Goal: Transaction & Acquisition: Book appointment/travel/reservation

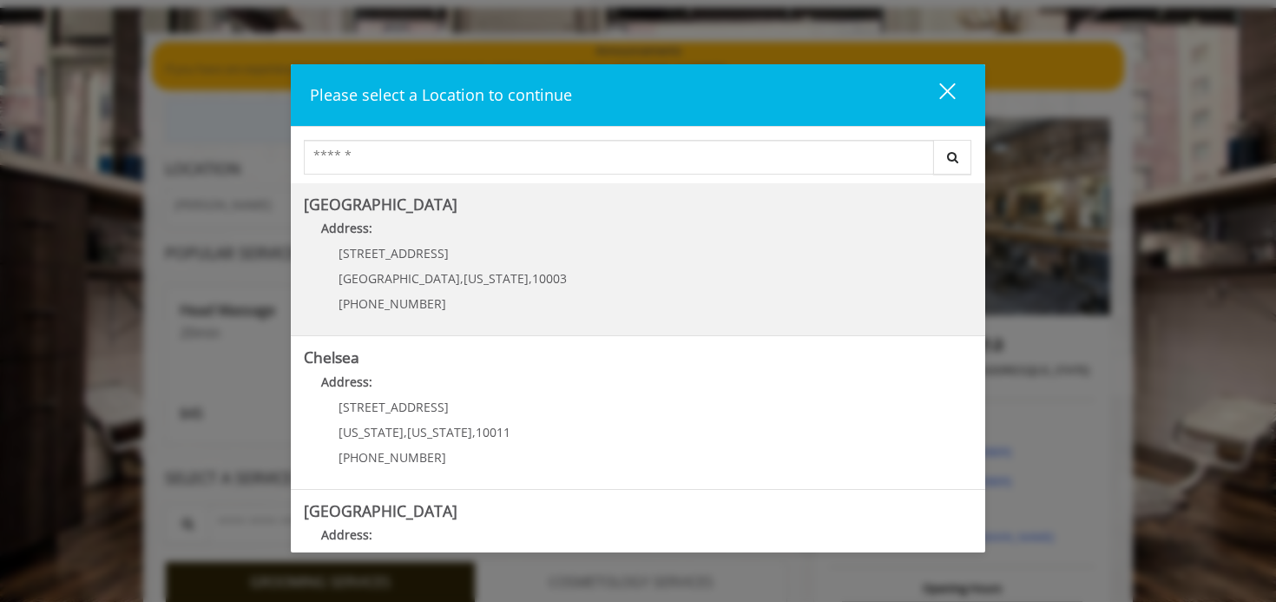
click at [590, 258] on Village "[GEOGRAPHIC_DATA] Address: [STREET_ADDRESS][US_STATE] (212) 598-1840" at bounding box center [638, 259] width 668 height 127
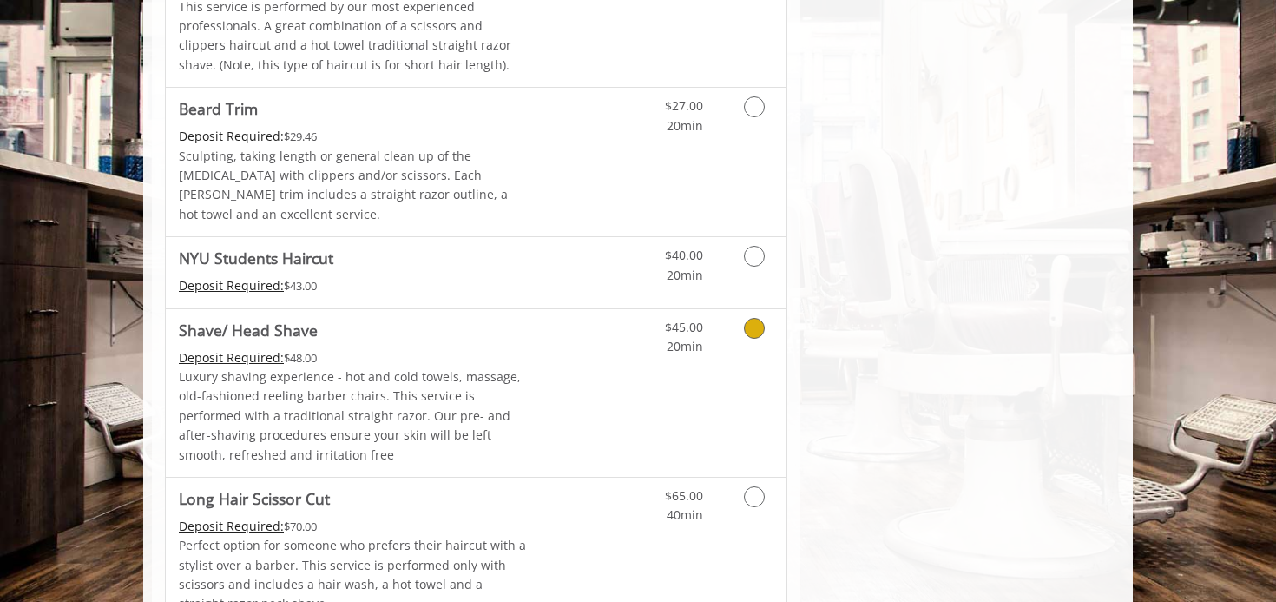
scroll to position [1920, 0]
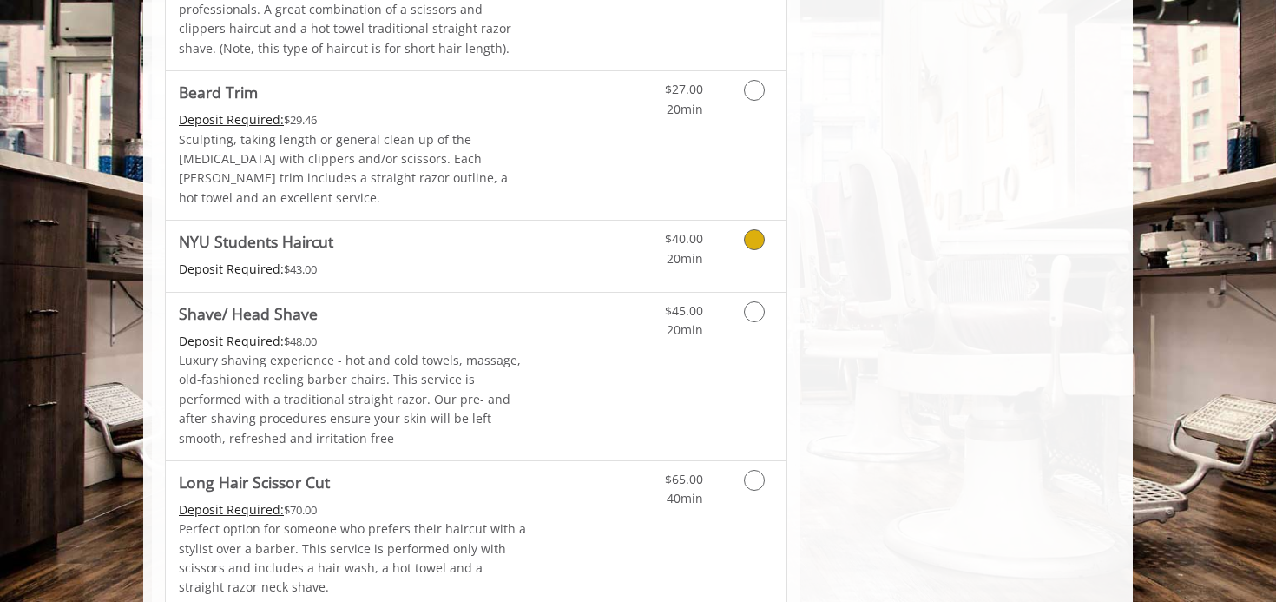
click at [584, 221] on link "Discounted Price" at bounding box center [579, 256] width 103 height 70
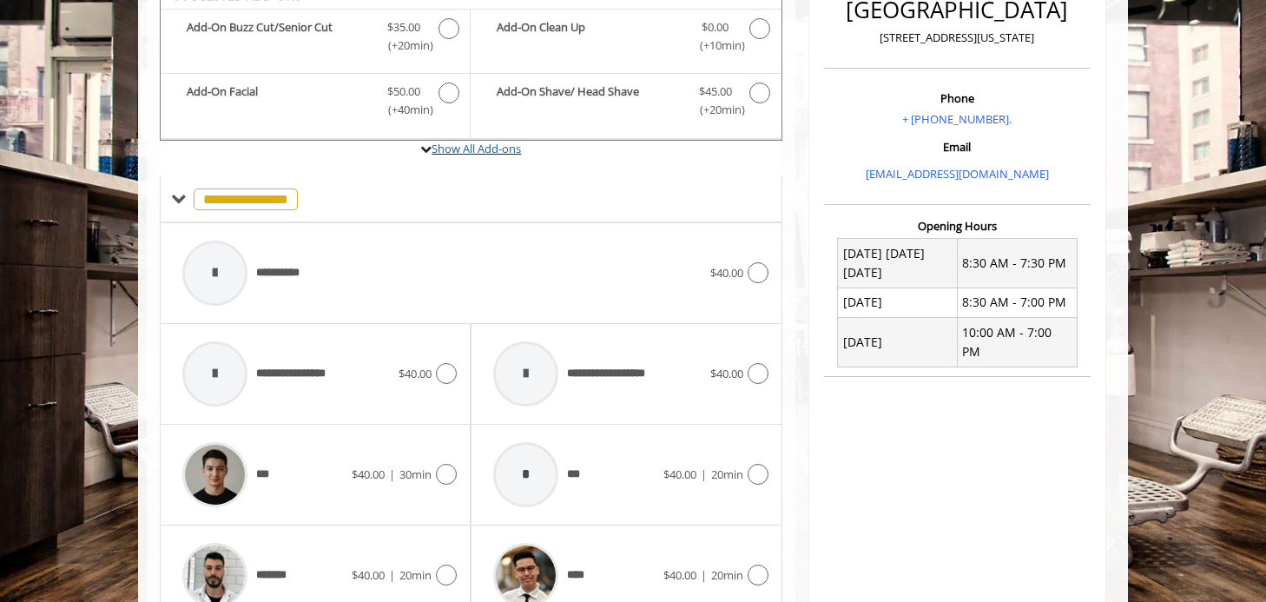
scroll to position [473, 0]
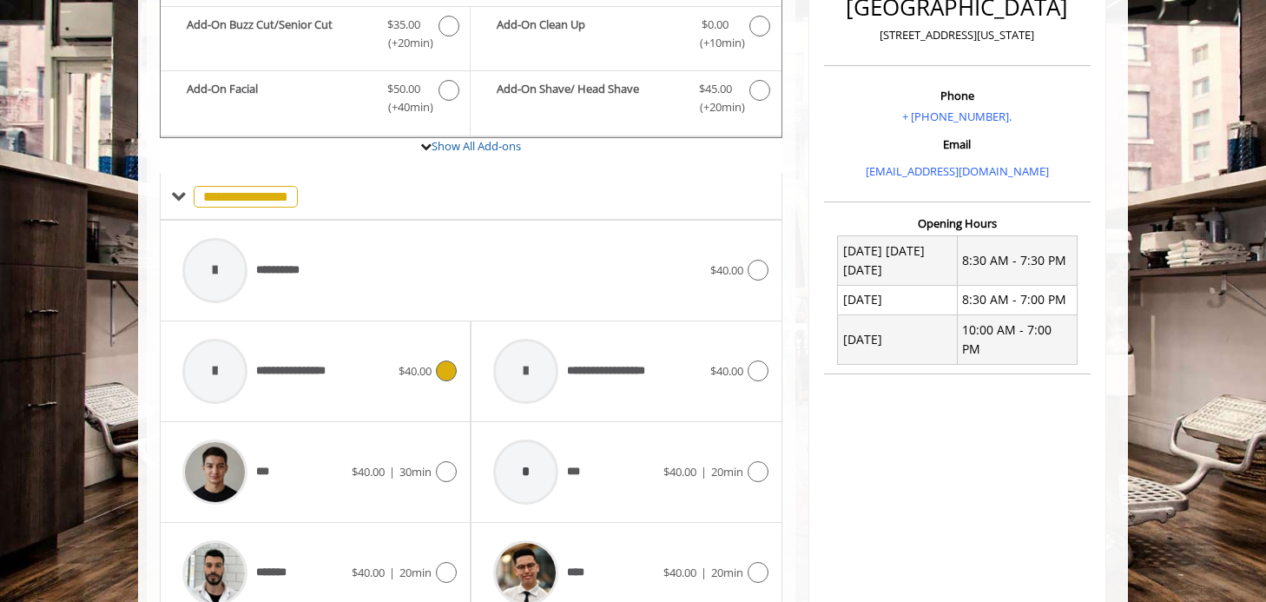
click at [401, 359] on div "**********" at bounding box center [315, 371] width 283 height 82
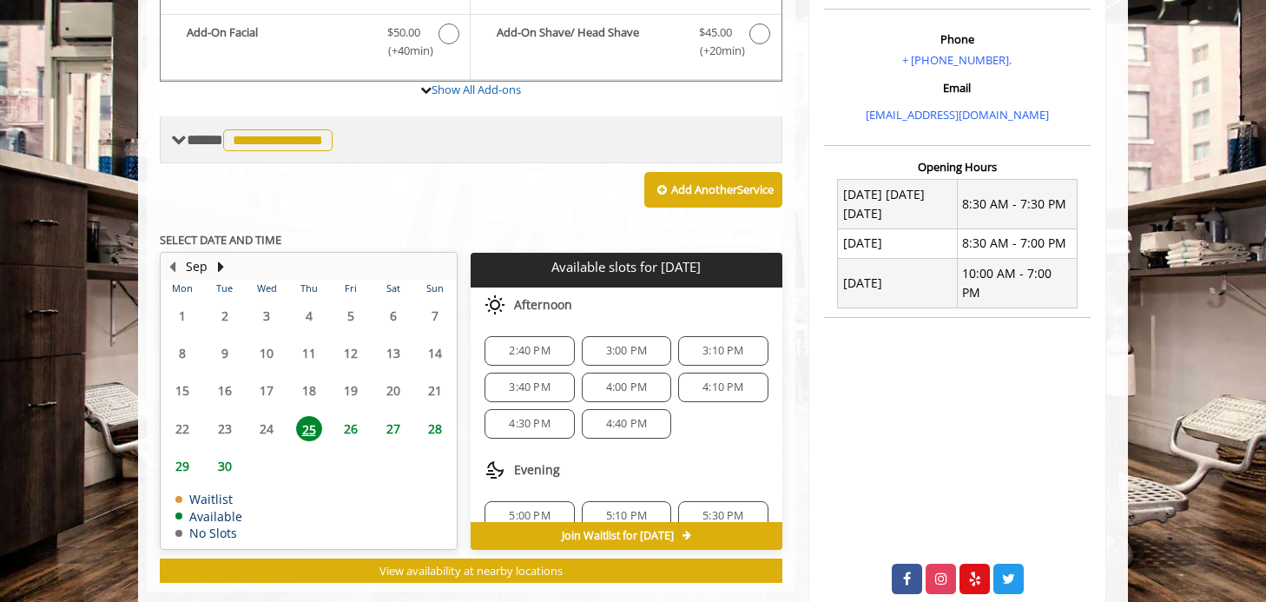
scroll to position [536, 0]
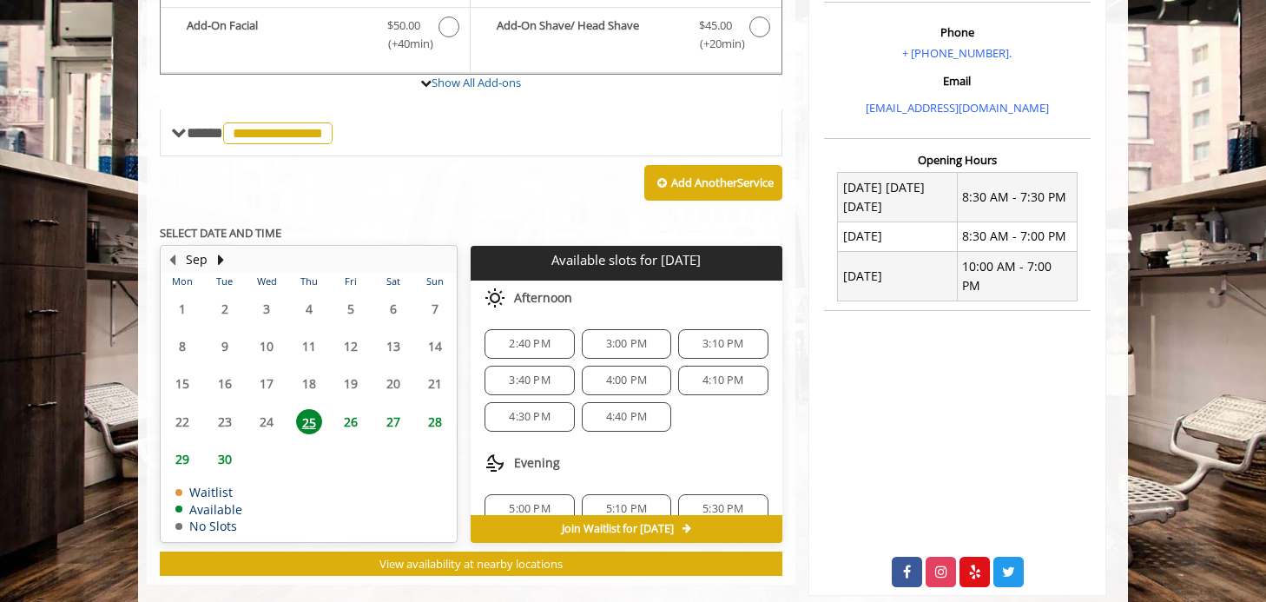
click at [512, 337] on span "2:40 PM" at bounding box center [529, 344] width 41 height 14
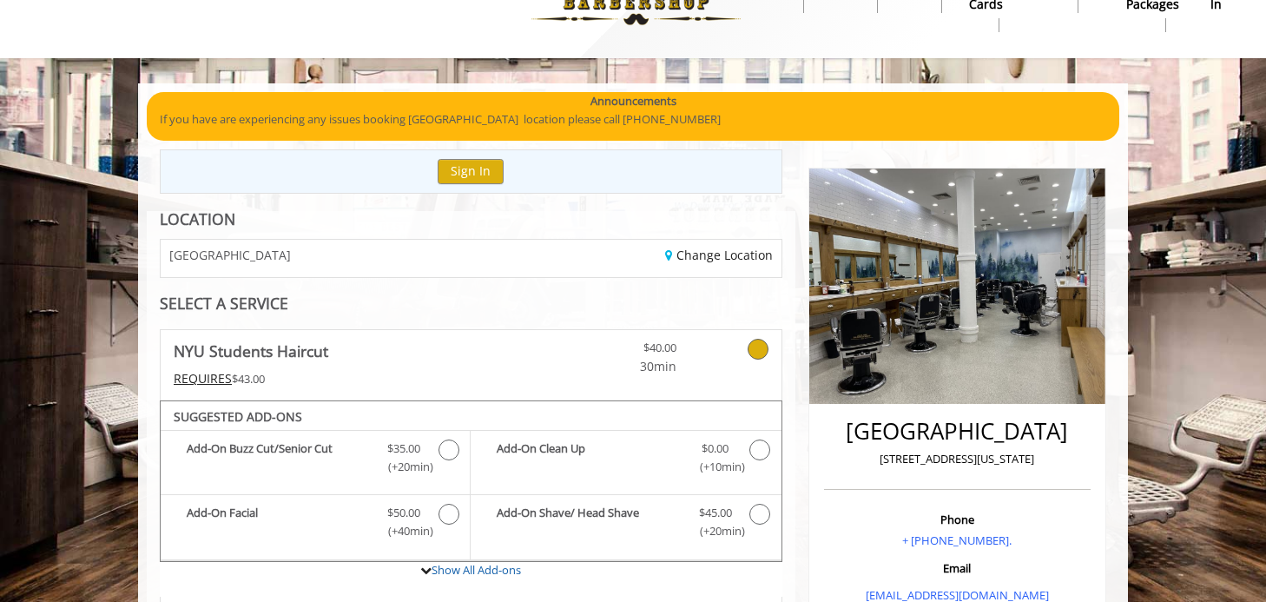
scroll to position [79, 0]
